Goal: Task Accomplishment & Management: Use online tool/utility

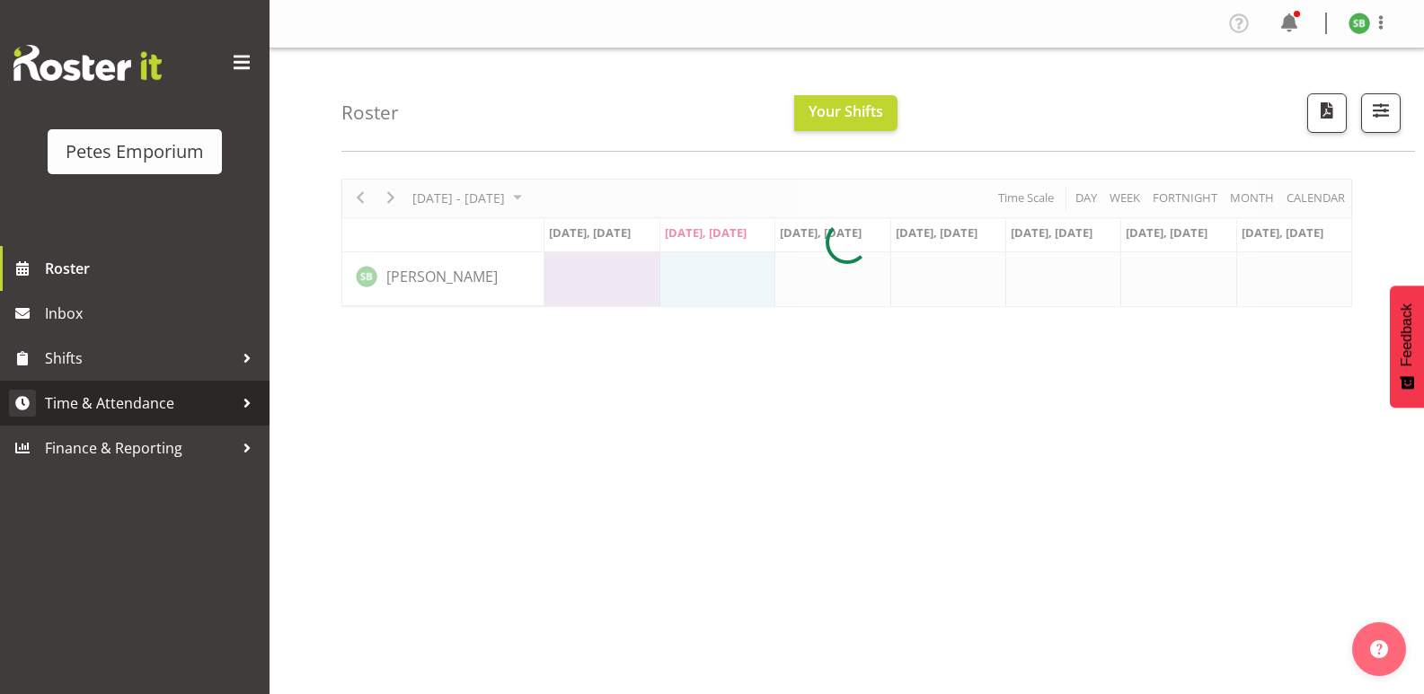
click at [87, 411] on span "Time & Attendance" at bounding box center [139, 403] width 189 height 27
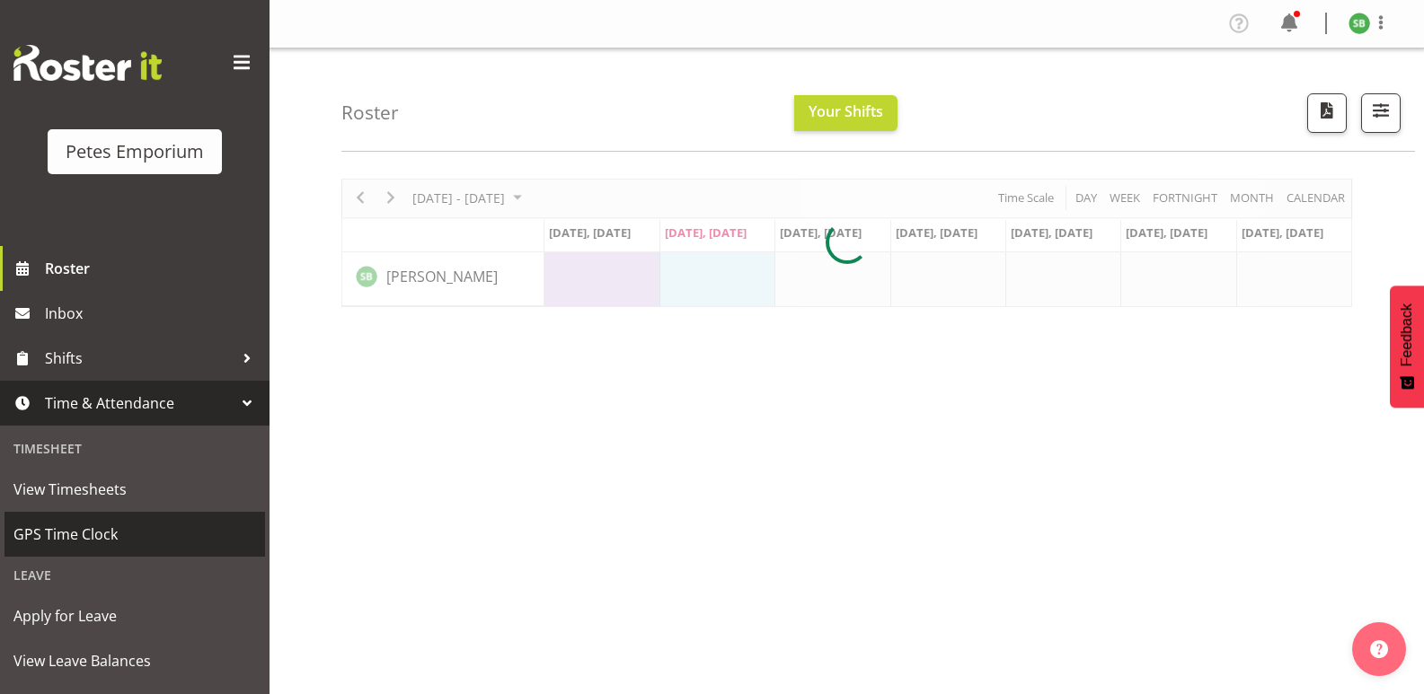
click at [84, 542] on span "GPS Time Clock" at bounding box center [134, 534] width 243 height 27
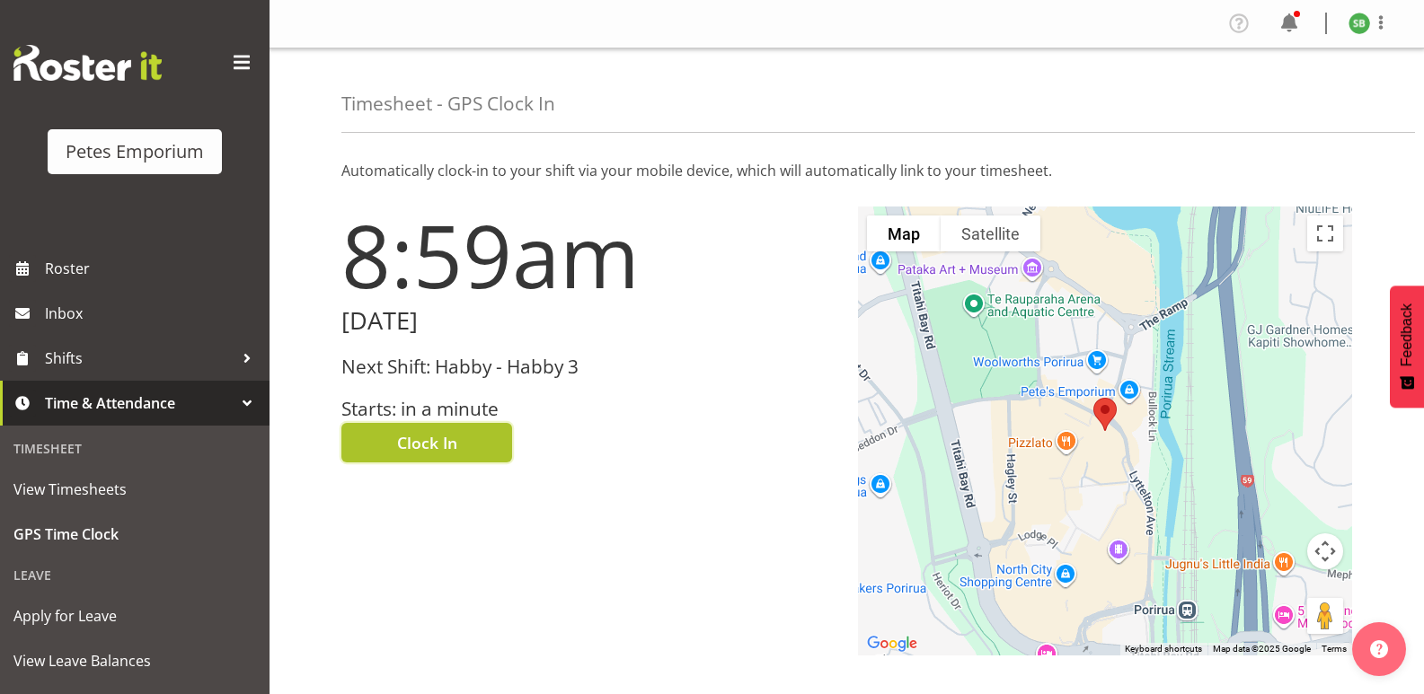
click at [447, 440] on span "Clock In" at bounding box center [427, 442] width 60 height 23
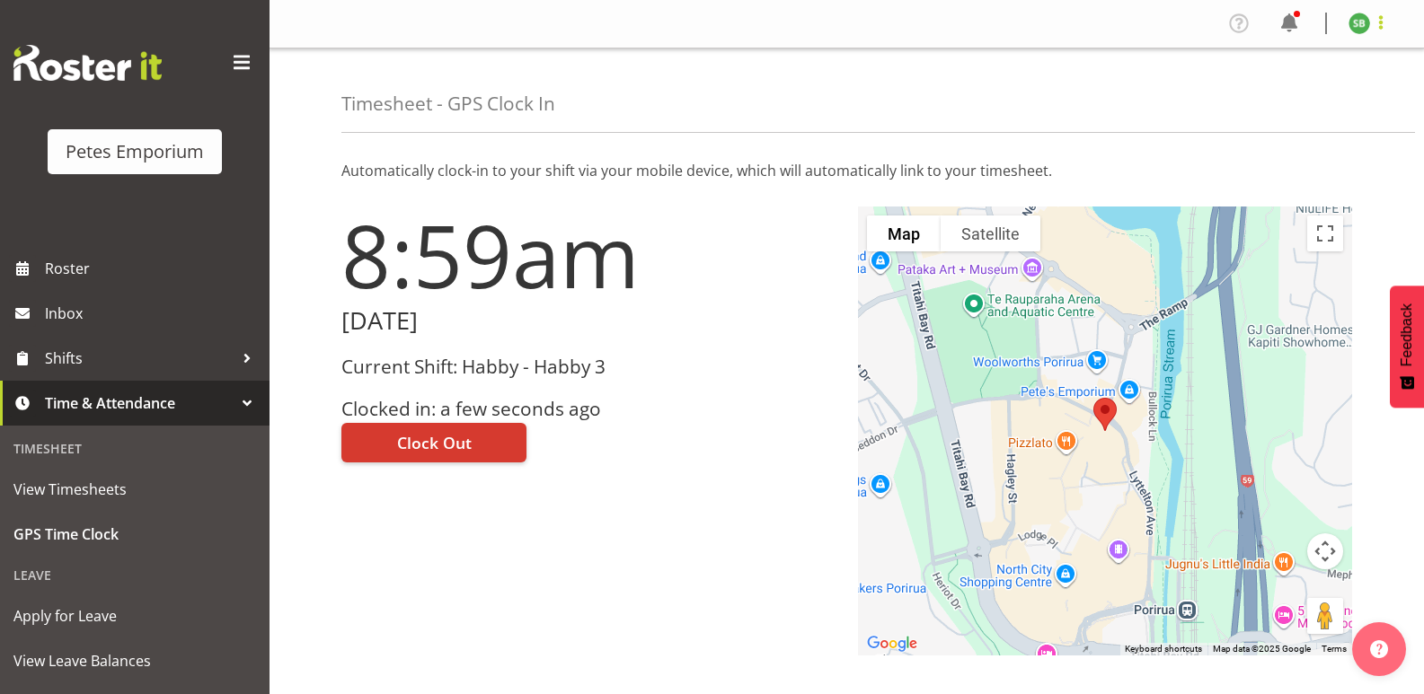
click at [1385, 27] on span at bounding box center [1381, 23] width 22 height 22
click at [1293, 98] on link "Log Out" at bounding box center [1305, 94] width 172 height 32
